Goal: Transaction & Acquisition: Purchase product/service

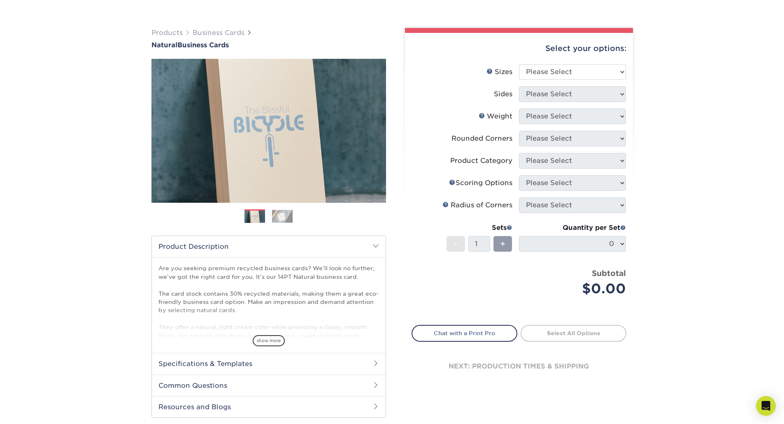
scroll to position [165, 0]
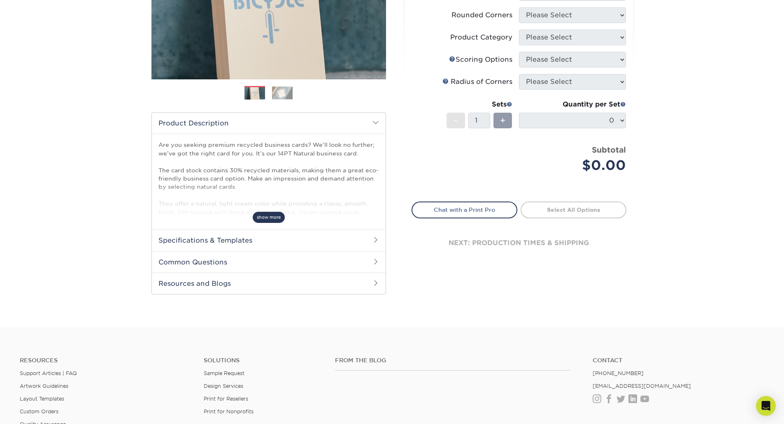
click at [267, 223] on span "show more" at bounding box center [269, 217] width 32 height 11
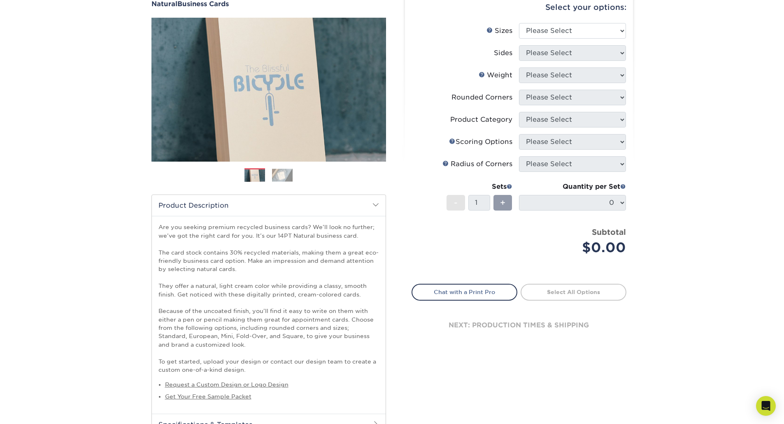
scroll to position [41, 0]
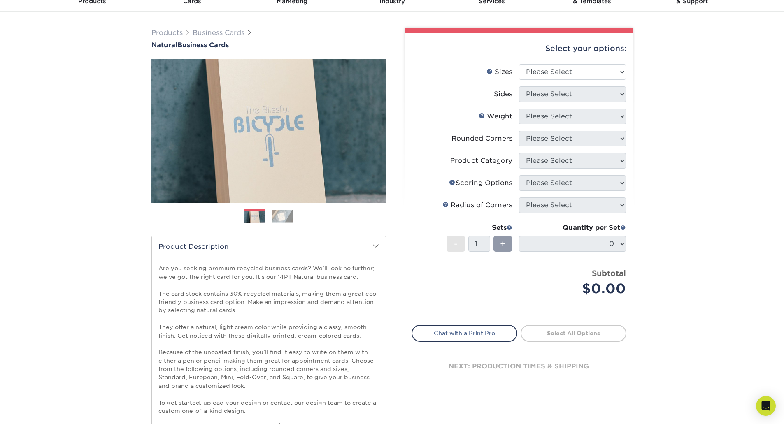
click at [258, 227] on img at bounding box center [254, 217] width 21 height 21
click at [281, 223] on img at bounding box center [282, 216] width 21 height 13
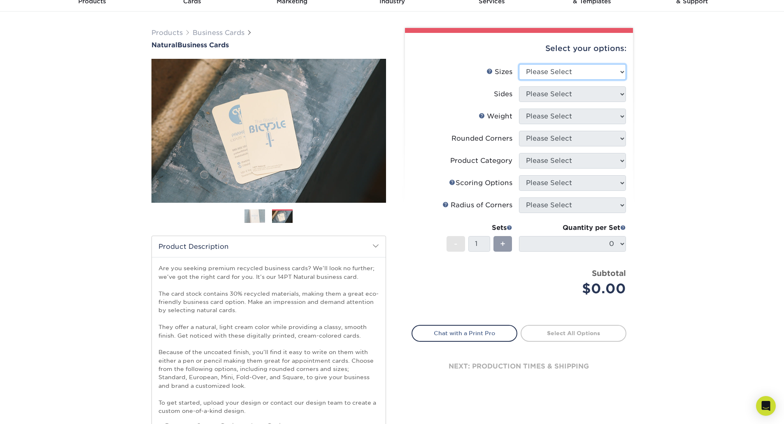
click at [565, 80] on select "Please Select 1.5" x 3.5" - Mini 1.75" x 3.5" - Mini 2" x 2" - Square 2" x 3" -…" at bounding box center [572, 72] width 107 height 16
select select "2.00x3.50"
click at [519, 80] on select "Please Select 1.5" x 3.5" - Mini 1.75" x 3.5" - Mini 2" x 2" - Square 2" x 3" -…" at bounding box center [572, 72] width 107 height 16
click at [574, 102] on select "Please Select Print Both Sides Print Front Only" at bounding box center [572, 94] width 107 height 16
select select "13abbda7-1d64-4f25-8bb2-c179b224825d"
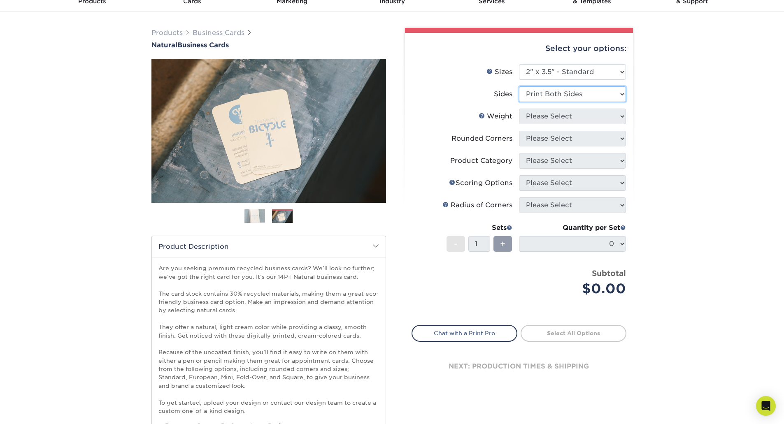
click at [519, 102] on select "Please Select Print Both Sides Print Front Only" at bounding box center [572, 94] width 107 height 16
click at [561, 124] on select "Please Select 14PTNT" at bounding box center [572, 117] width 107 height 16
select select "14PTNT"
click at [519, 124] on select "Please Select 14PTNT" at bounding box center [572, 117] width 107 height 16
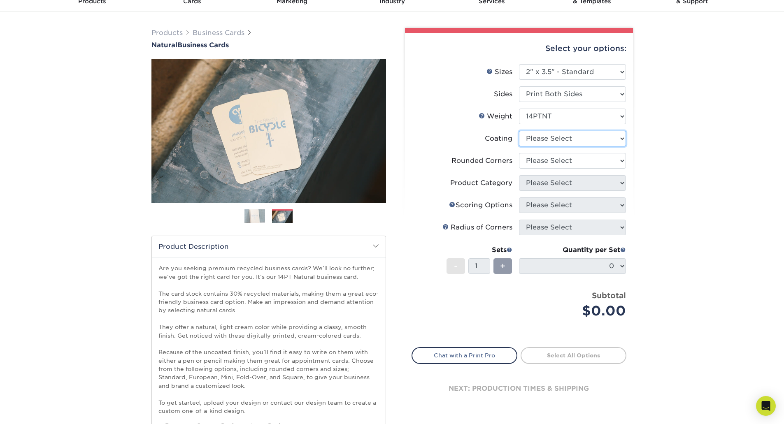
click at [561, 146] on select at bounding box center [572, 139] width 107 height 16
select select "3e7618de-abca-4bda-9f97-8b9129e913d8"
click at [519, 146] on select at bounding box center [572, 139] width 107 height 16
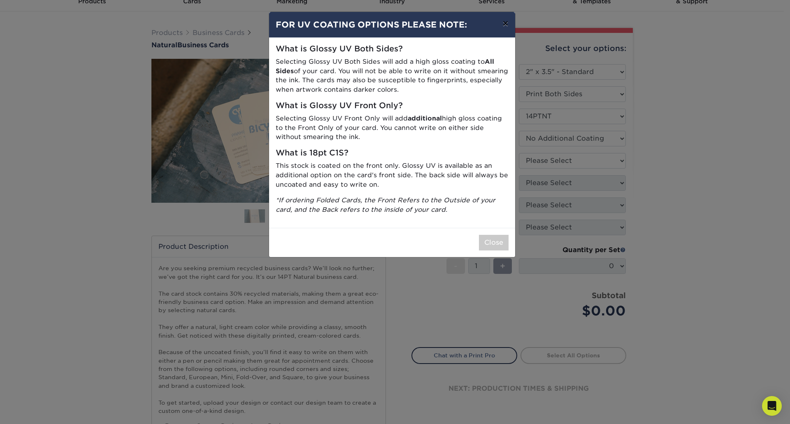
click at [499, 29] on button "×" at bounding box center [505, 23] width 19 height 23
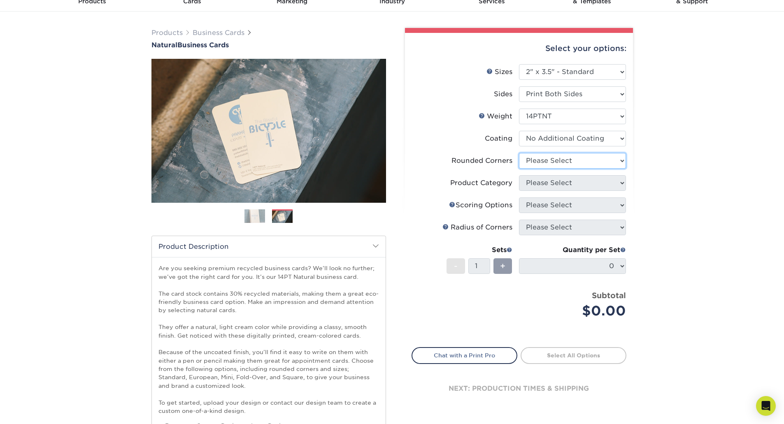
click at [564, 169] on select "Please Select Yes - Round 2 Corners Yes - Round 4 Corners No" at bounding box center [572, 161] width 107 height 16
select select "76a3b848-63b4-4449-aad1-d9e81d5a60f5"
click at [519, 169] on select "Please Select Yes - Round 2 Corners Yes - Round 4 Corners No" at bounding box center [572, 161] width 107 height 16
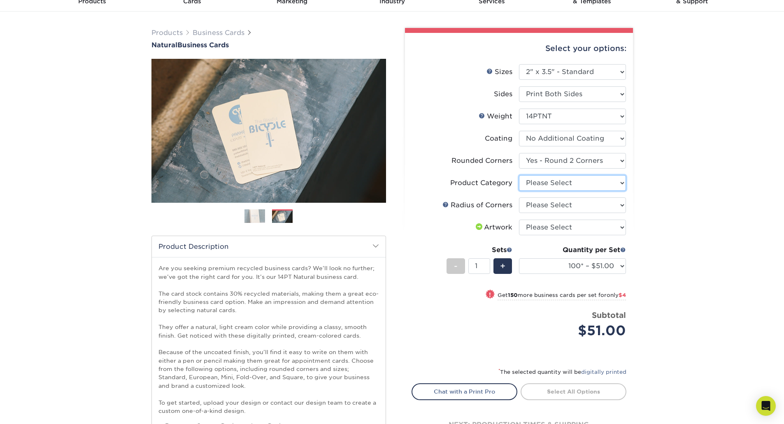
click at [549, 191] on select "Please Select Business Cards" at bounding box center [572, 183] width 107 height 16
select select "3b5148f1-0588-4f88-a218-97bcfdce65c1"
click at [519, 191] on select "Please Select Business Cards" at bounding box center [572, 183] width 107 height 16
click at [571, 213] on select "Please Select Rounded 1/8" Rounded 1/4"" at bounding box center [572, 206] width 107 height 16
select select "479fbfe7-6a0c-4895-8c9a-81739b7486c9"
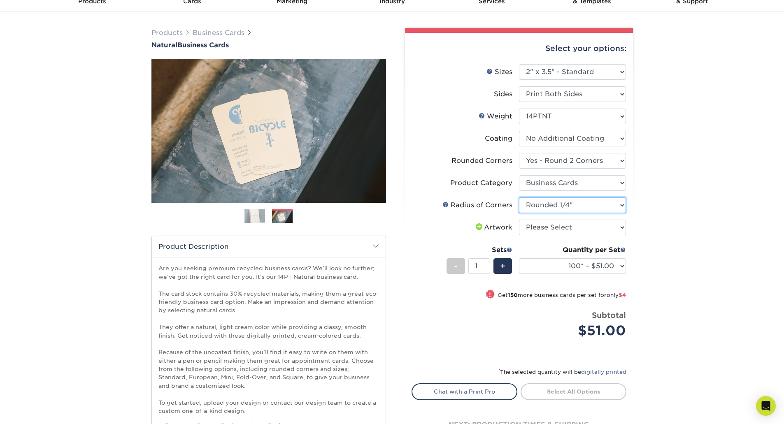
click at [519, 213] on select "Please Select Rounded 1/8" Rounded 1/4"" at bounding box center [572, 206] width 107 height 16
click at [587, 235] on select "Please Select I will upload files I need a design - $100" at bounding box center [572, 228] width 107 height 16
select select "upload"
click at [519, 235] on select "Please Select I will upload files I need a design - $100" at bounding box center [572, 228] width 107 height 16
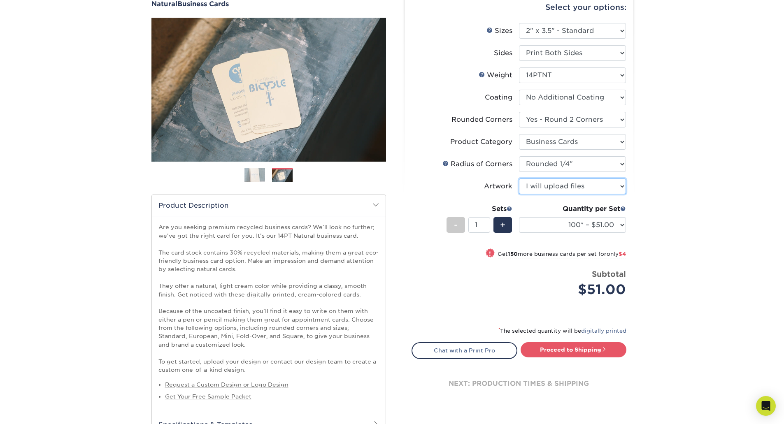
scroll to position [123, 0]
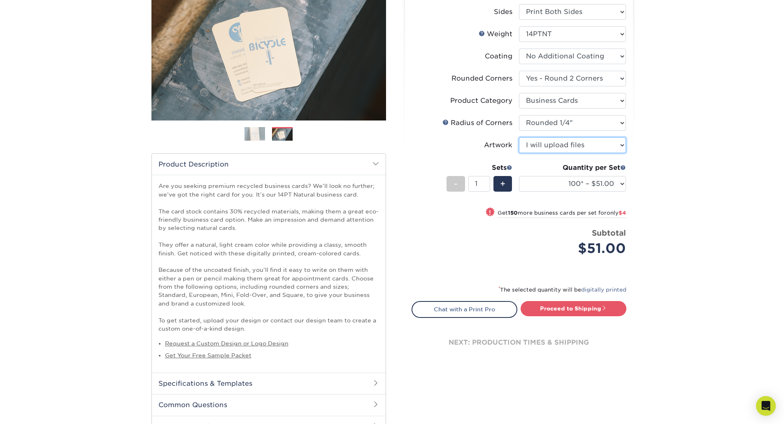
click at [550, 153] on select "Please Select I will upload files I need a design - $100" at bounding box center [572, 145] width 107 height 16
